Goal: Navigation & Orientation: Find specific page/section

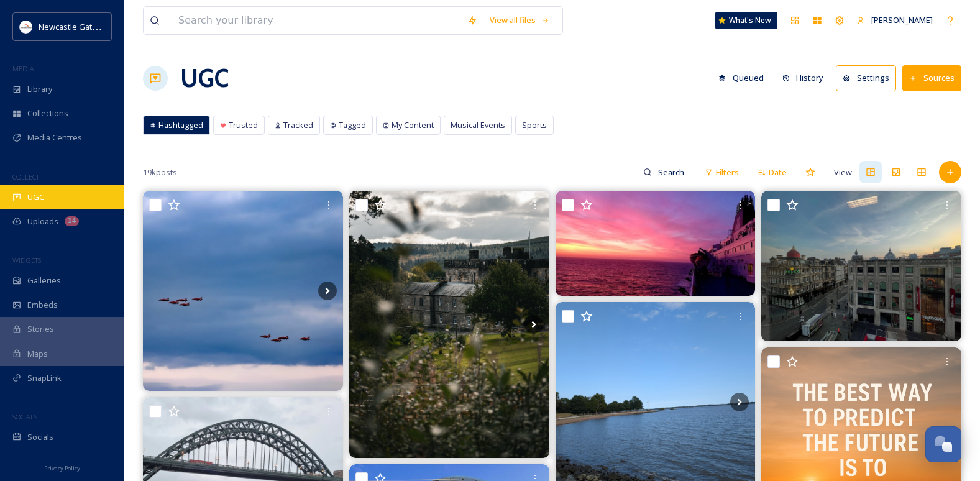
click at [52, 193] on div "UGC" at bounding box center [62, 197] width 124 height 24
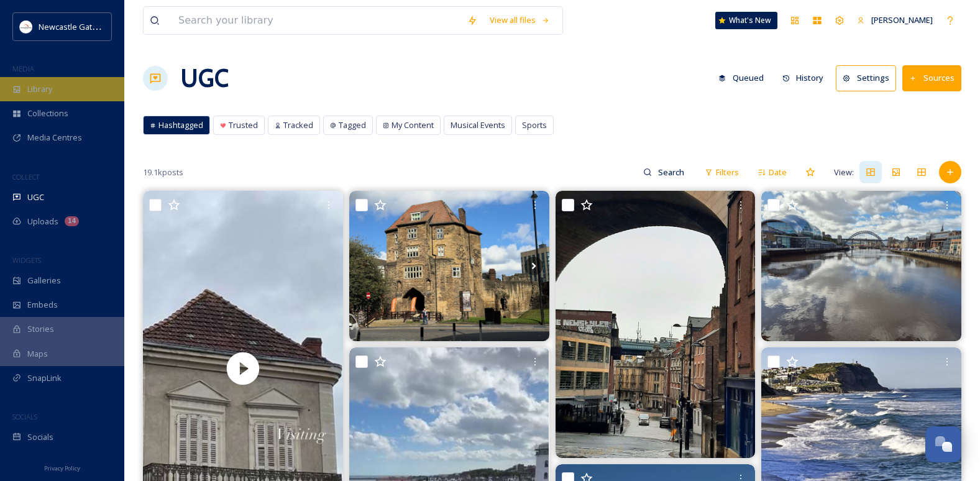
click at [71, 101] on div "Library" at bounding box center [62, 89] width 124 height 24
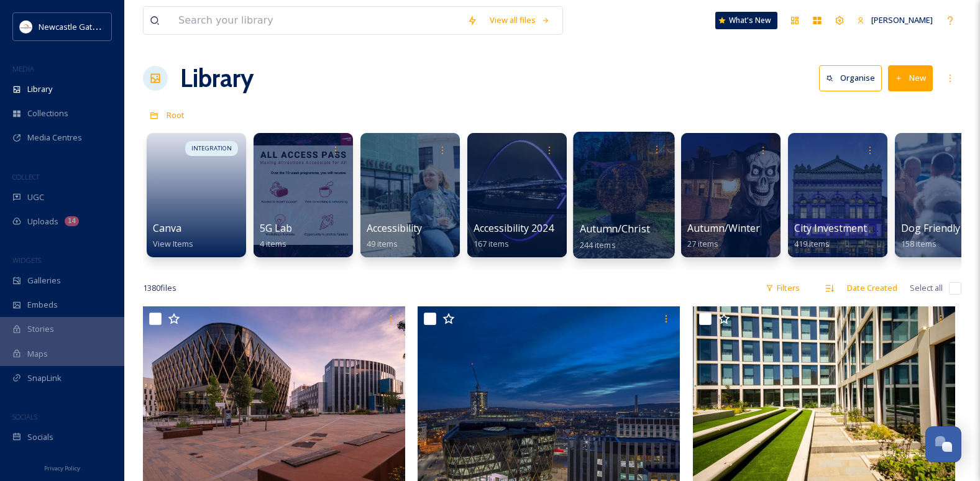
click at [600, 193] on div at bounding box center [623, 195] width 101 height 127
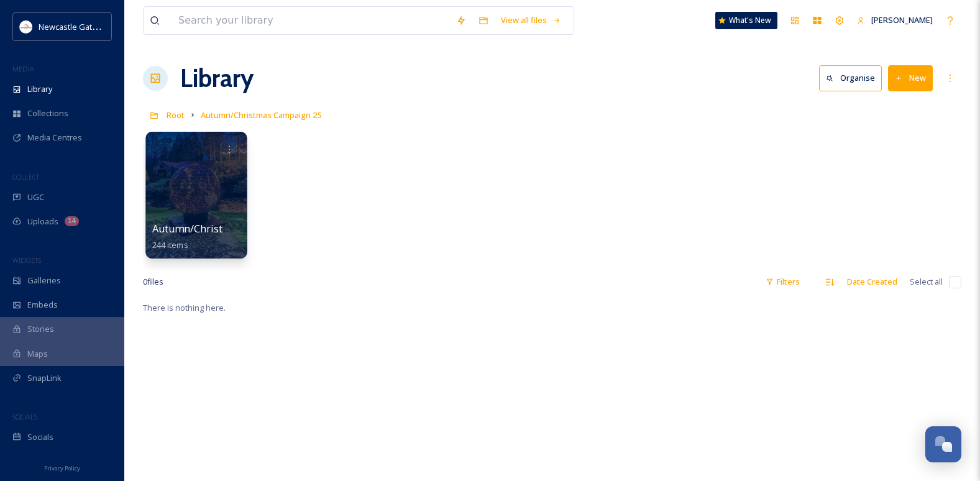
click at [191, 191] on div at bounding box center [195, 195] width 101 height 127
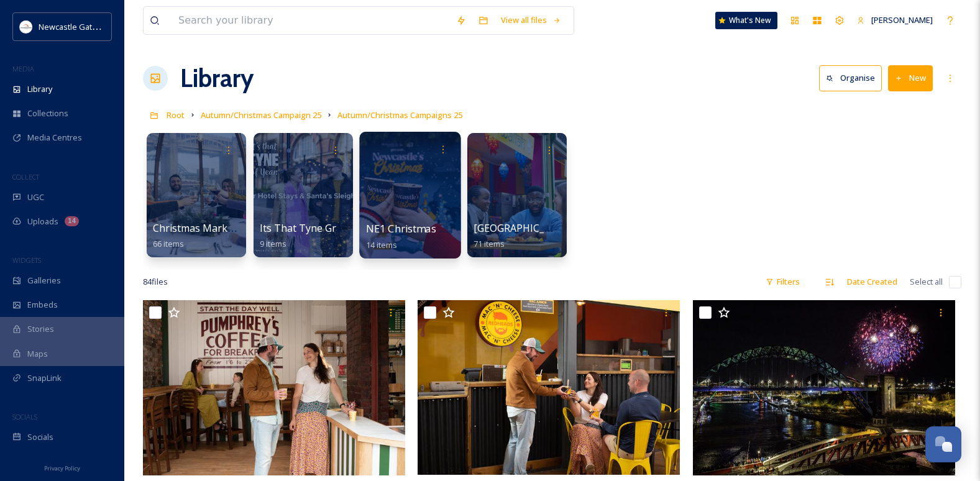
click at [417, 219] on div at bounding box center [409, 195] width 101 height 127
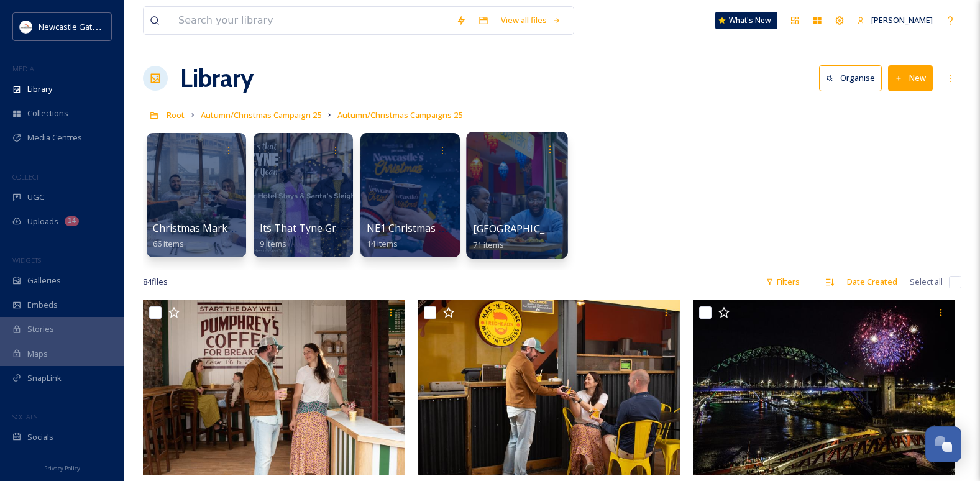
click at [535, 202] on div at bounding box center [516, 195] width 101 height 127
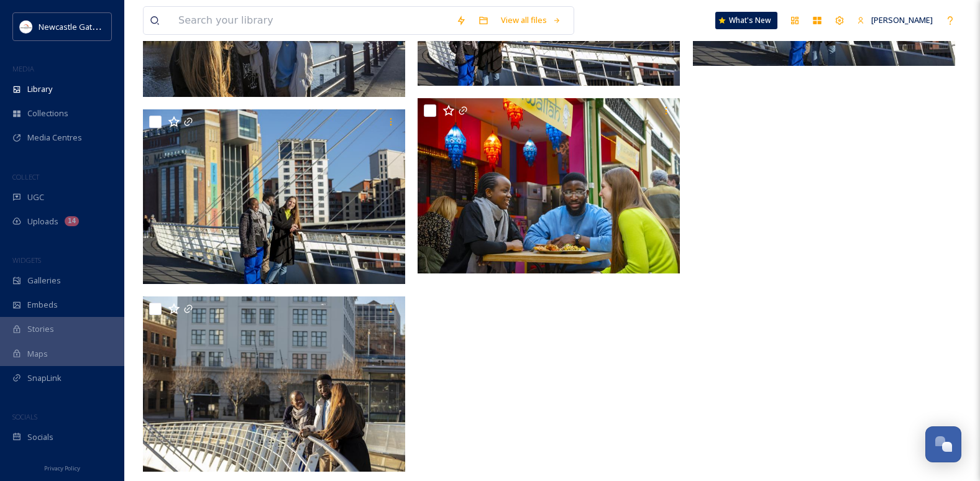
scroll to position [5717, 0]
